Goal: Check status: Check status

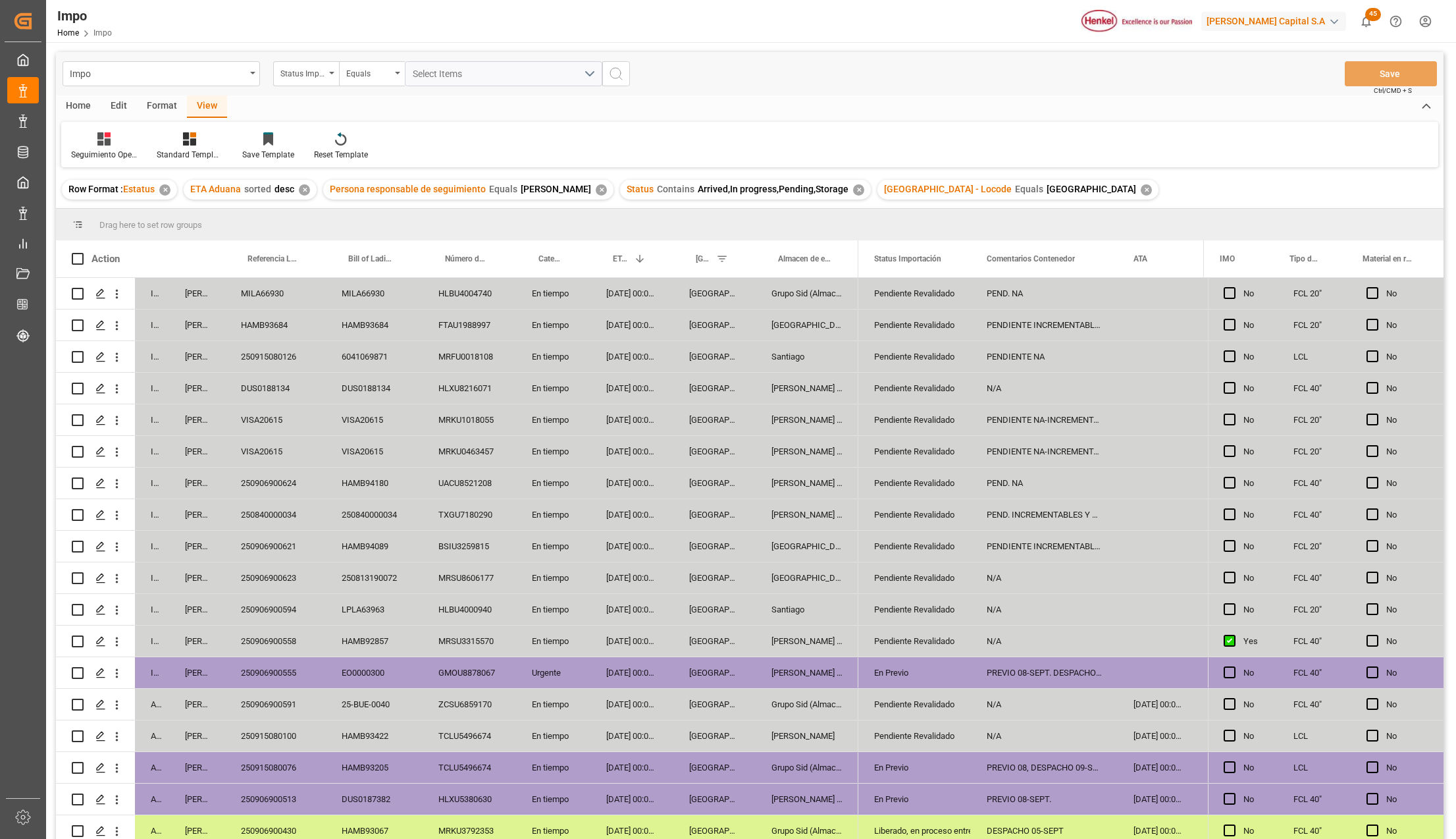
scroll to position [351, 0]
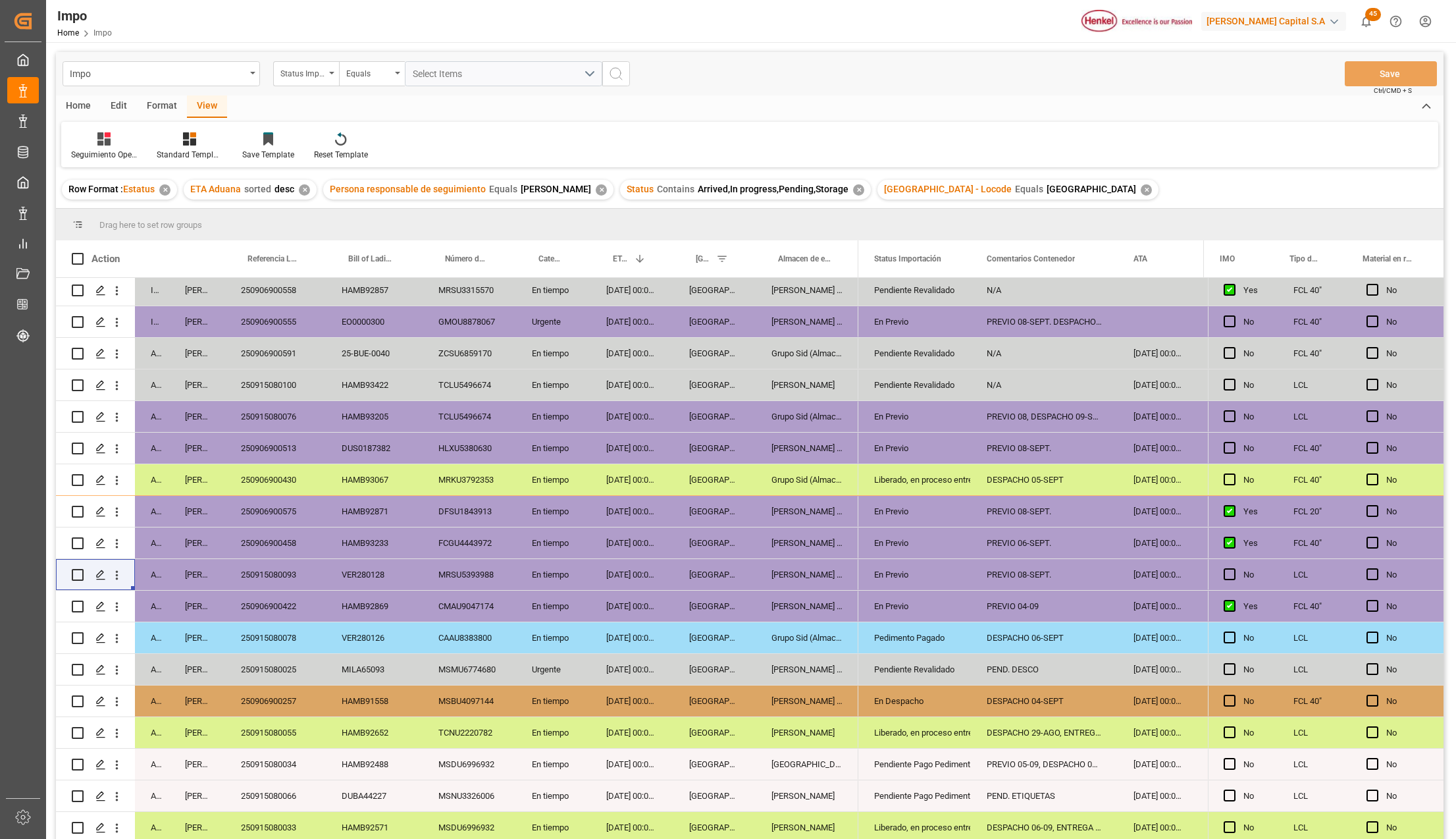
click at [788, 545] on div "[PERSON_NAME] Tlalnepantla" at bounding box center [807, 543] width 103 height 31
click at [803, 509] on div "[PERSON_NAME] Tlalnepantla" at bounding box center [807, 511] width 103 height 31
click at [354, 506] on div "HAMB92871" at bounding box center [374, 511] width 97 height 31
click at [441, 506] on div "DFSU1843913" at bounding box center [469, 511] width 93 height 31
drag, startPoint x: 807, startPoint y: 382, endPoint x: 923, endPoint y: 380, distance: 116.0
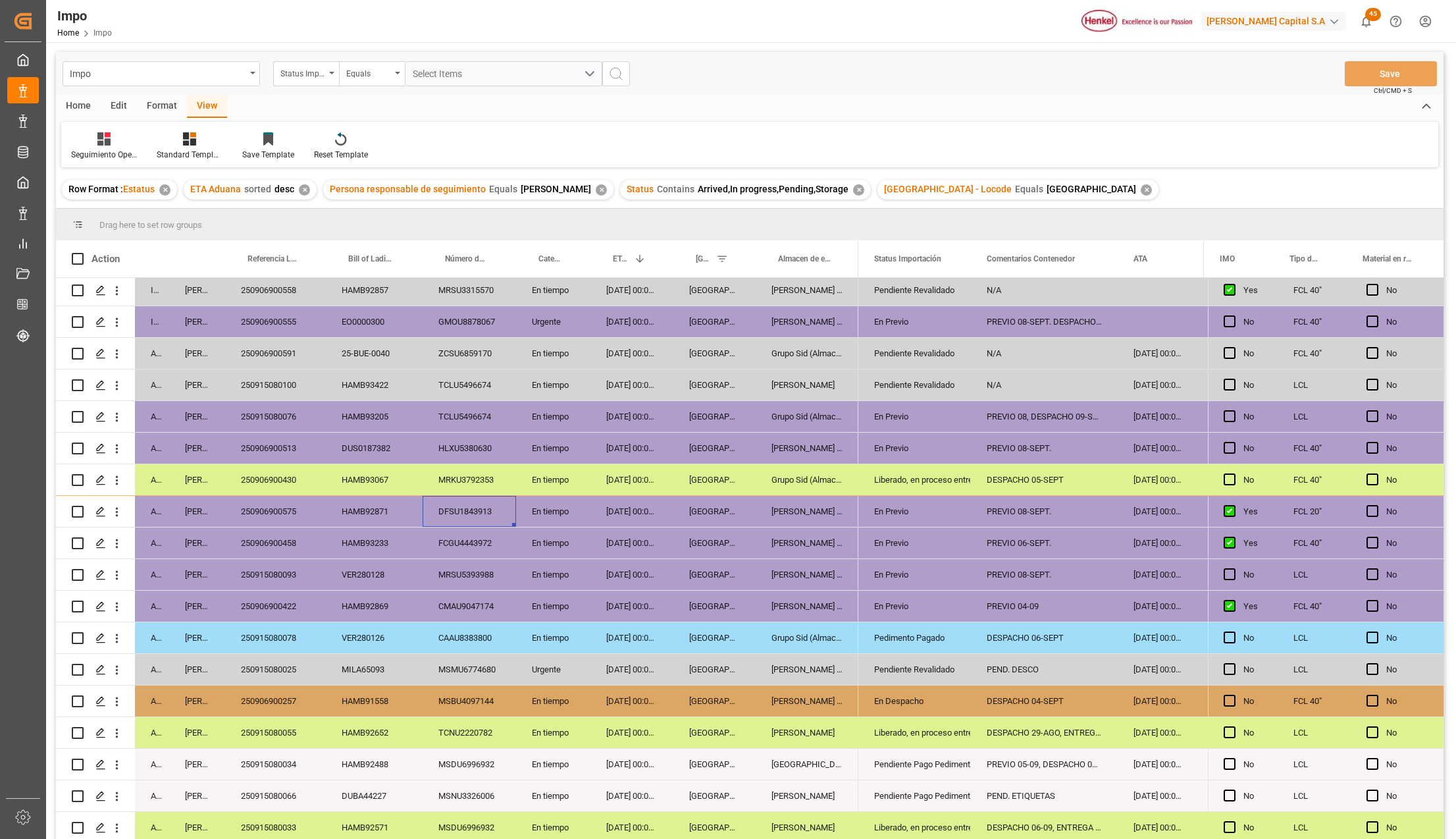
click at [807, 382] on div "[PERSON_NAME]" at bounding box center [807, 384] width 103 height 31
click at [939, 380] on div "Pendiente Revalidado" at bounding box center [914, 385] width 81 height 30
click at [946, 391] on icon "open menu" at bounding box center [946, 393] width 16 height 16
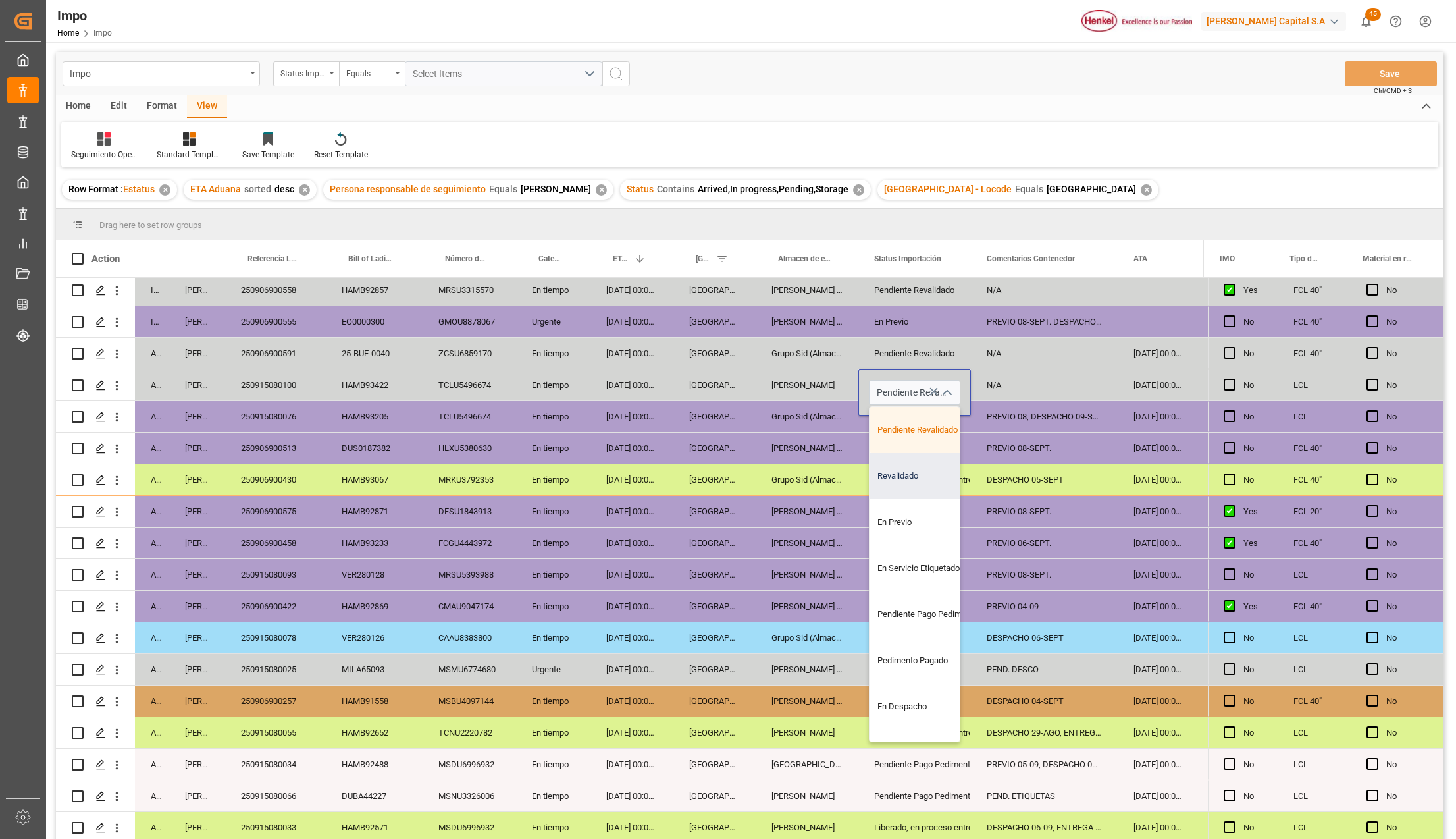
click at [904, 488] on div "Revalidado" at bounding box center [930, 476] width 124 height 46
type input "Revalidado"
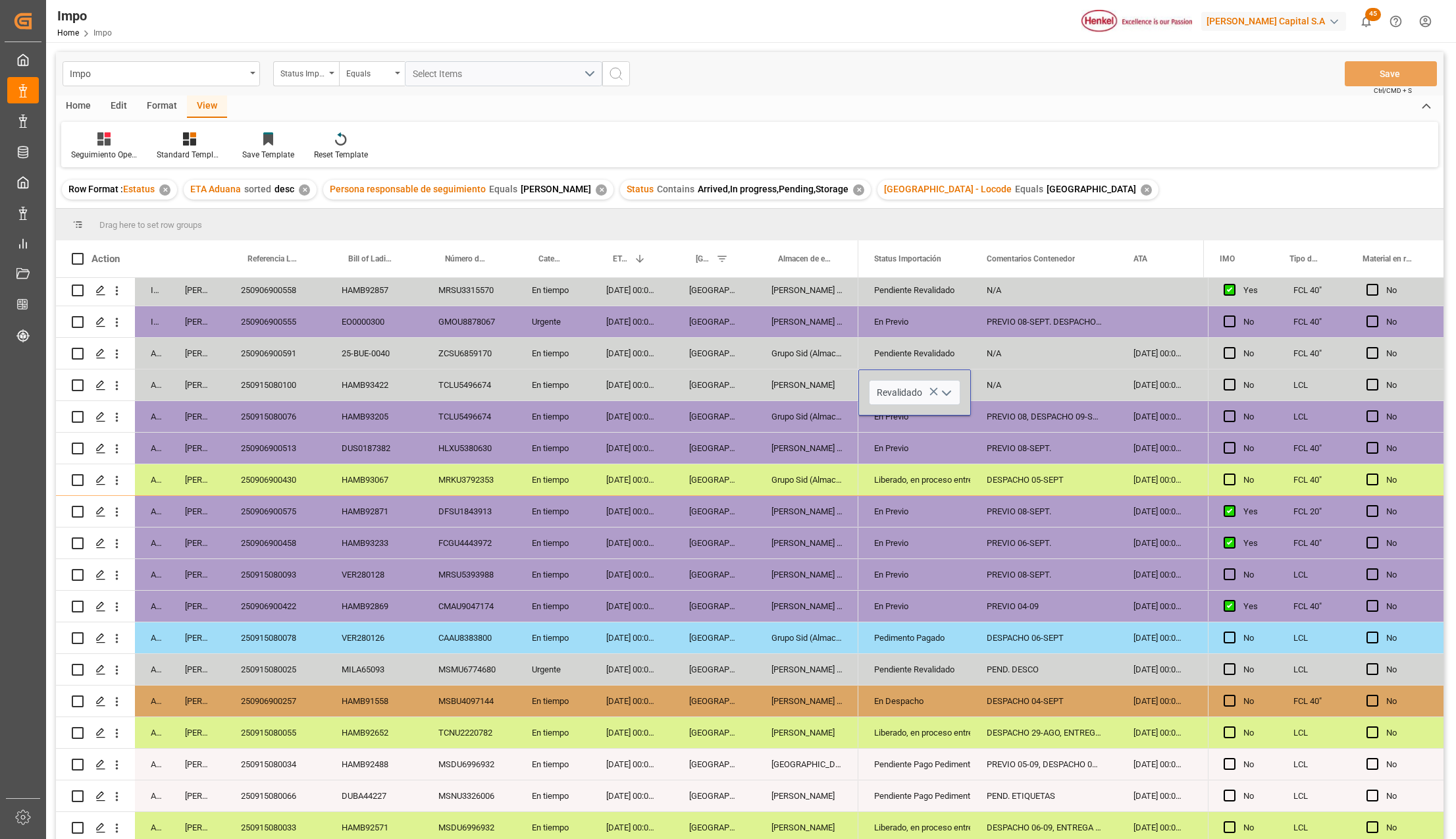
click at [954, 516] on div "En Previo" at bounding box center [914, 511] width 112 height 31
click at [994, 389] on div "N/A" at bounding box center [1045, 384] width 147 height 31
click at [994, 389] on input "N/A" at bounding box center [1044, 392] width 126 height 25
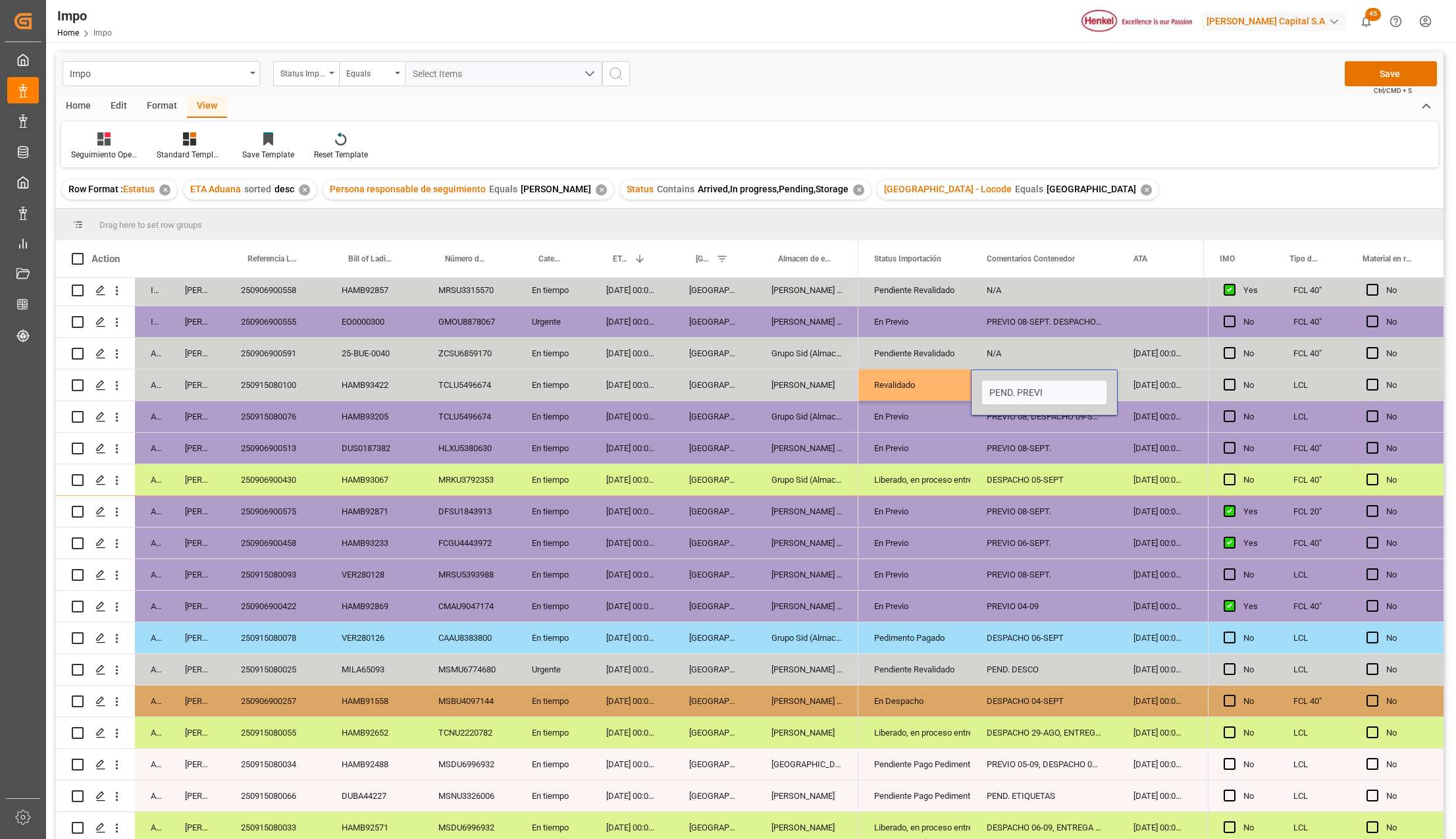
type input "PEND. PREVIO"
click at [816, 367] on div "Grupo Sid (Almacenaje y Distribucion AVIOR)" at bounding box center [807, 353] width 103 height 31
click at [816, 379] on div "[PERSON_NAME]" at bounding box center [807, 384] width 103 height 31
click at [888, 390] on div "Revalidado" at bounding box center [914, 385] width 81 height 30
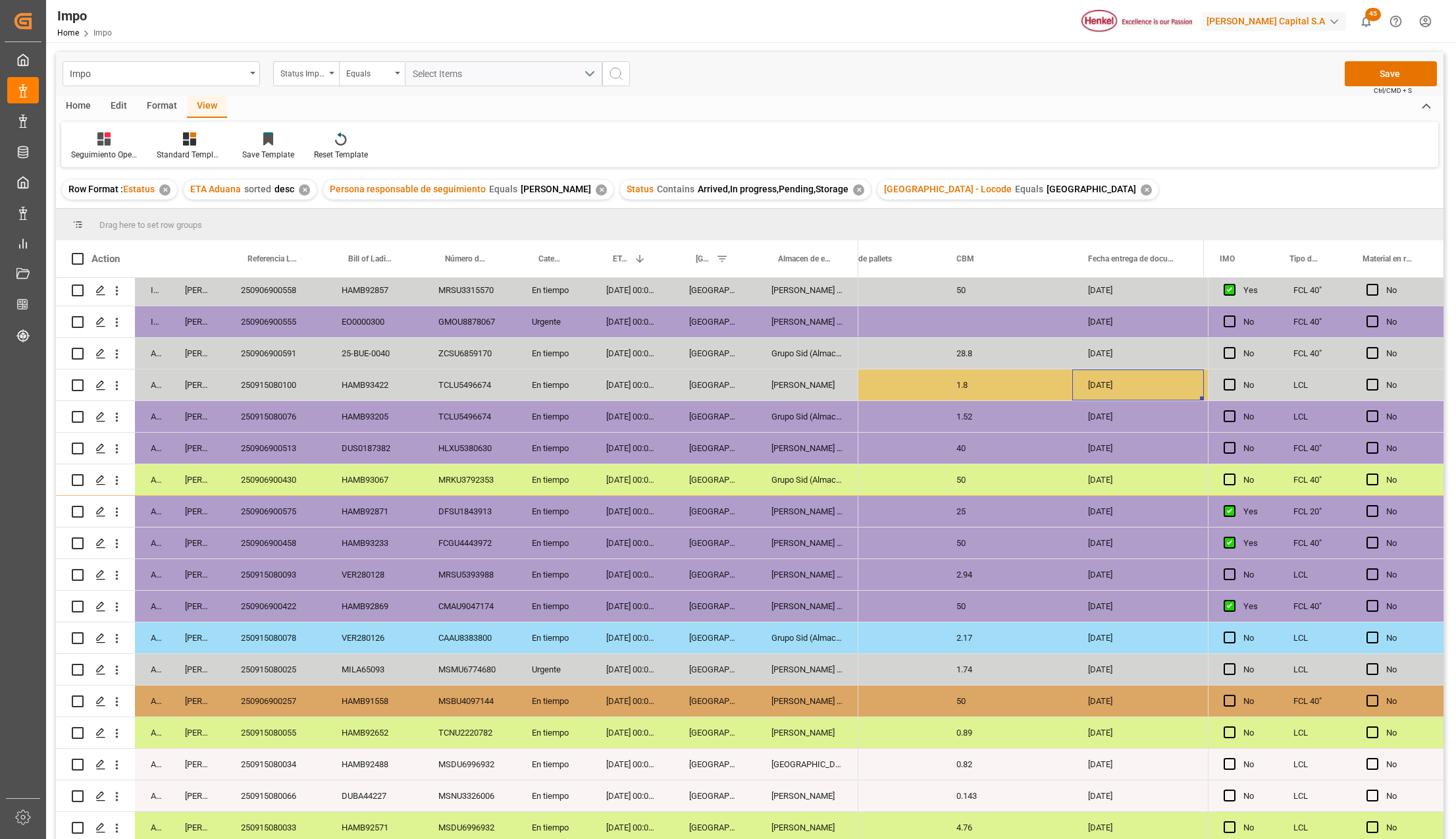
scroll to position [0, 1965]
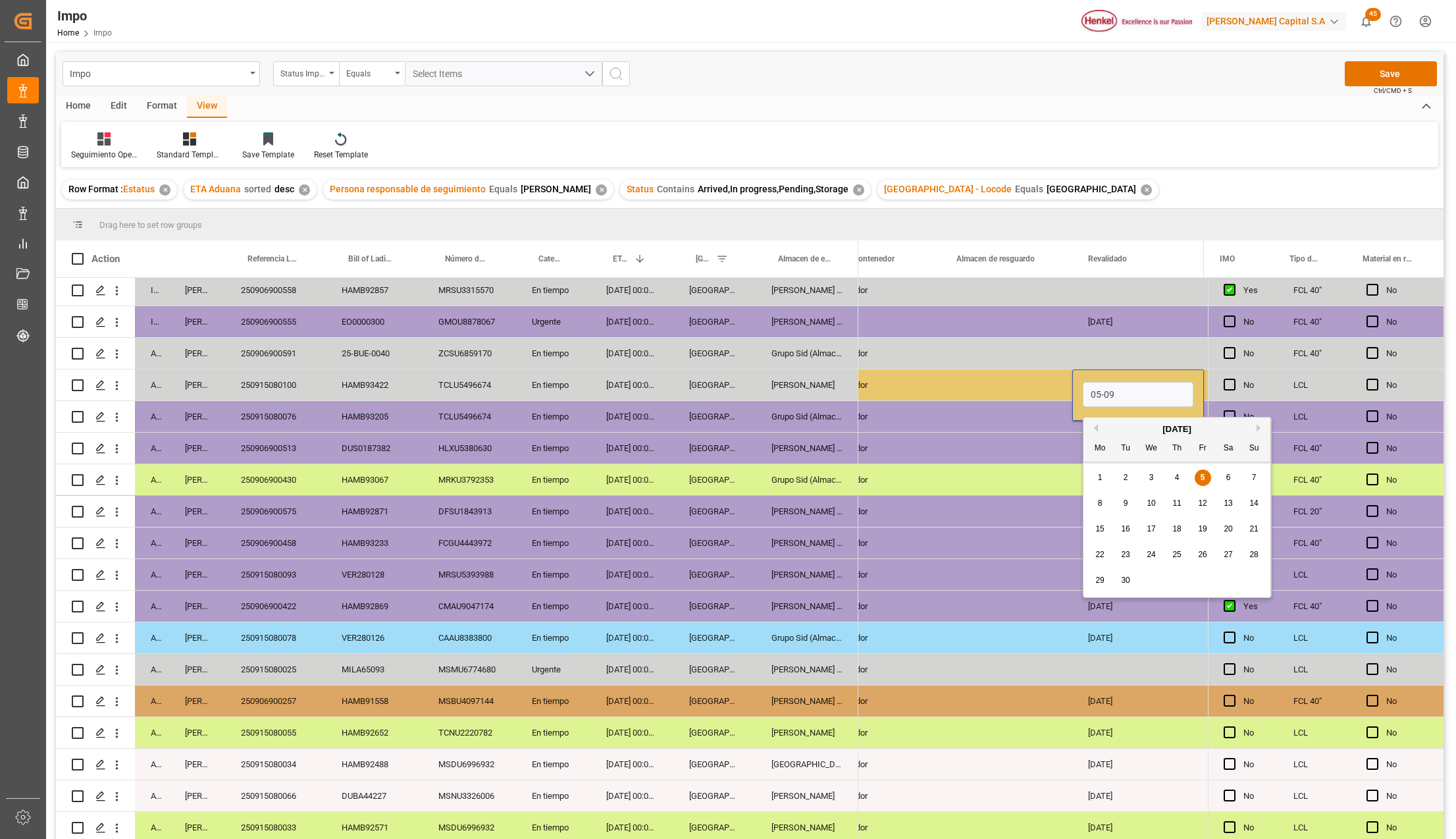
type input "[DATE]"
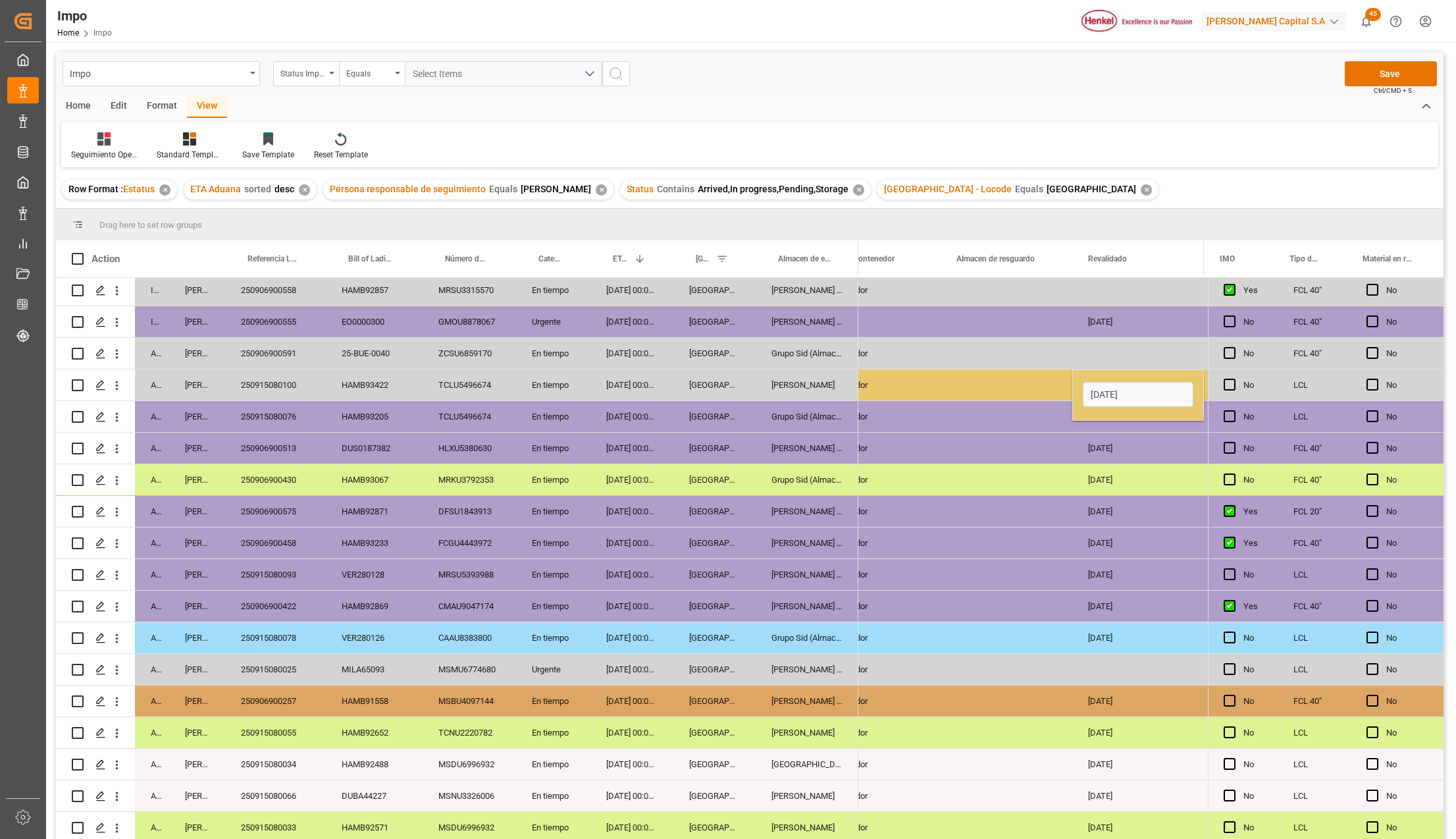
click at [889, 393] on div "Contenedor" at bounding box center [875, 384] width 132 height 31
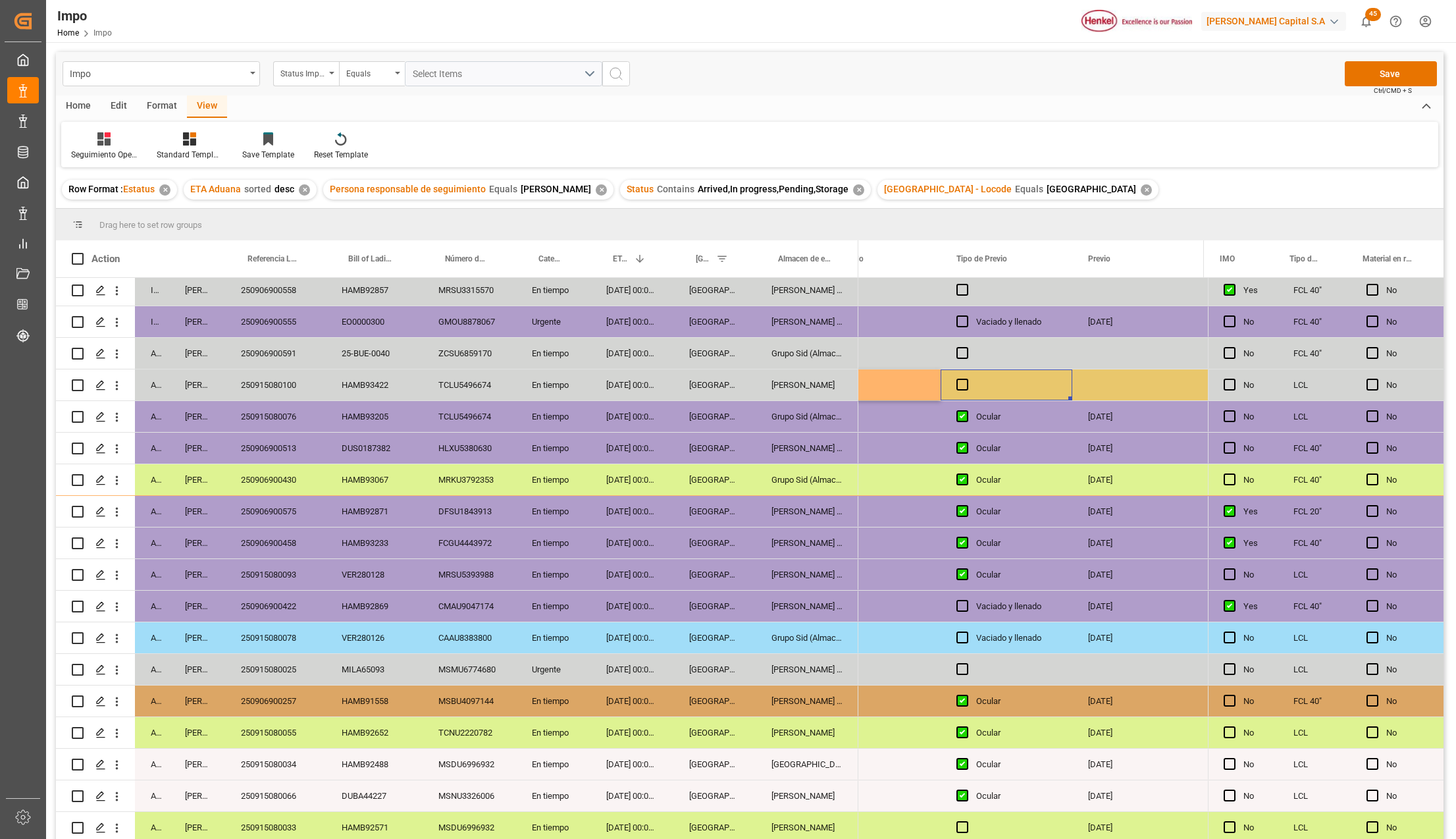
click at [1385, 86] on span "Ctrl/CMD + S" at bounding box center [1393, 91] width 38 height 9
click at [1378, 77] on button "Save" at bounding box center [1391, 74] width 92 height 25
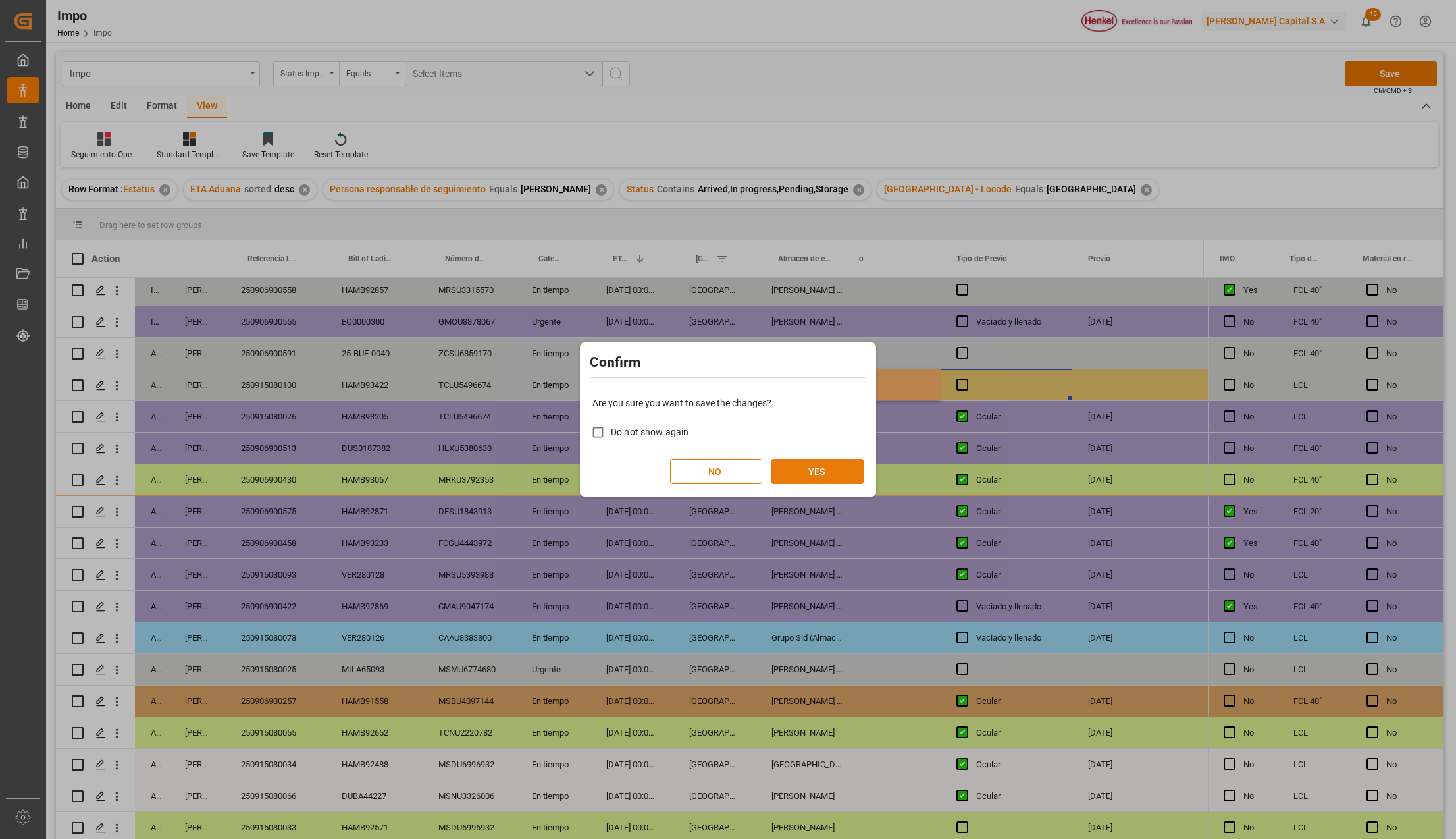
click at [799, 482] on button "YES" at bounding box center [817, 471] width 92 height 25
